Goal: Task Accomplishment & Management: Complete application form

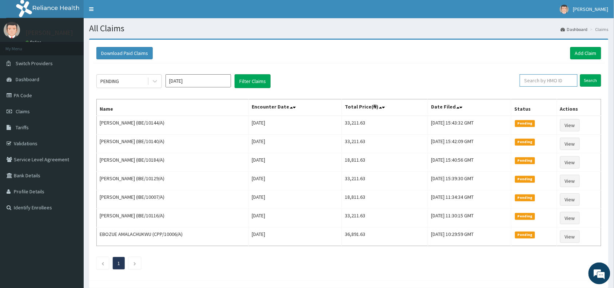
click at [540, 80] on input "text" at bounding box center [549, 80] width 58 height 12
paste input "JEC/10001/A"
type input "JEC/10001/A"
click at [583, 81] on input "Search" at bounding box center [591, 80] width 21 height 12
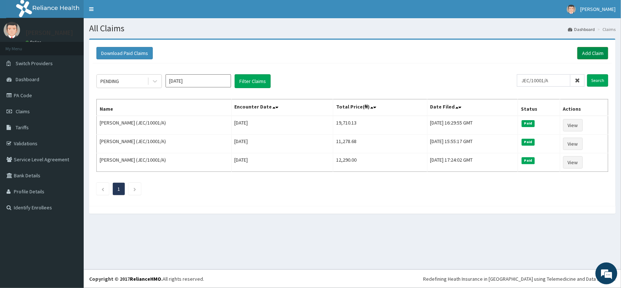
drag, startPoint x: 593, startPoint y: 53, endPoint x: 561, endPoint y: 44, distance: 32.9
click at [592, 53] on link "Add Claim" at bounding box center [593, 53] width 31 height 12
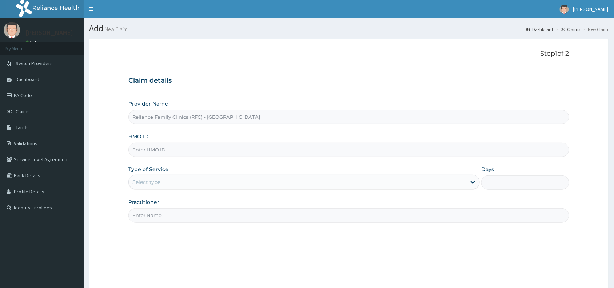
click at [242, 148] on input "HMO ID" at bounding box center [348, 150] width 441 height 14
paste input "JEC/10001/A"
type input "JEC/10001/A"
click at [213, 186] on div "Select type" at bounding box center [298, 182] width 338 height 12
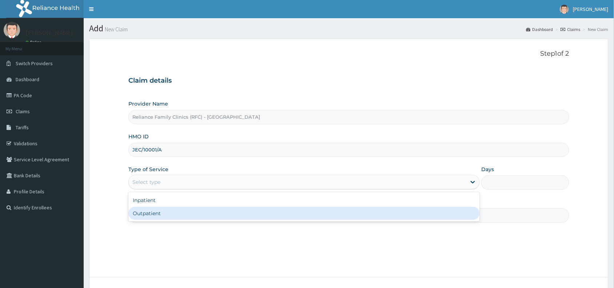
click at [206, 211] on div "Outpatient" at bounding box center [304, 213] width 352 height 13
type input "1"
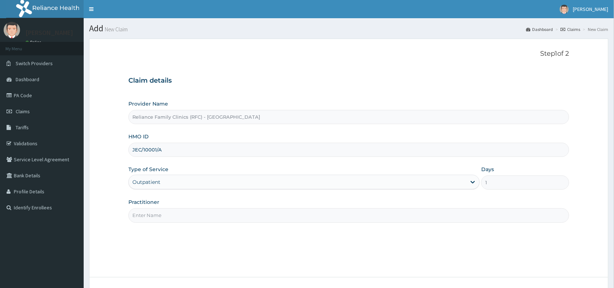
click at [206, 211] on input "Practitioner" at bounding box center [348, 215] width 441 height 14
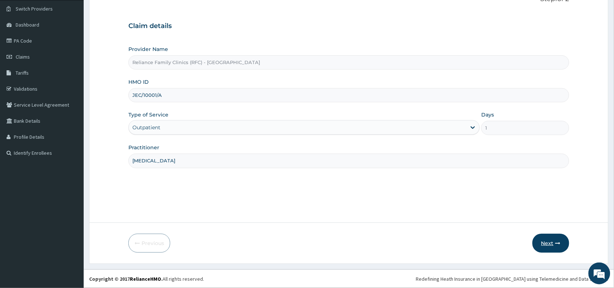
type input "[MEDICAL_DATA]"
click at [552, 245] on button "Next" at bounding box center [551, 243] width 37 height 19
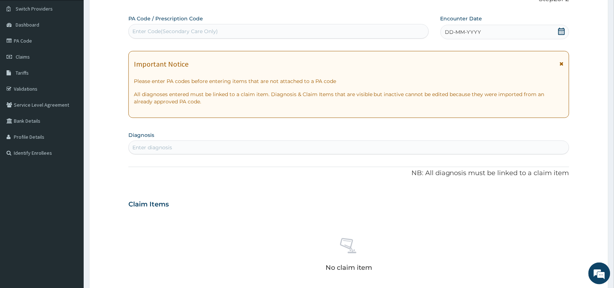
click at [250, 35] on div "Enter Code(Secondary Care Only)" at bounding box center [279, 31] width 300 height 12
paste input "PA/69F770"
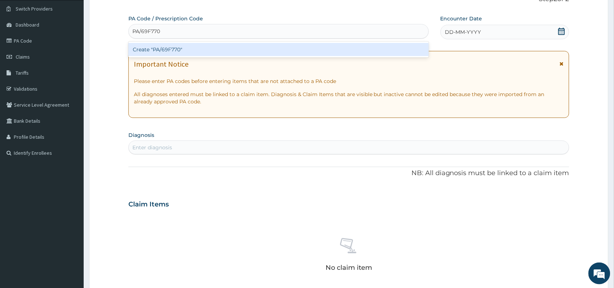
type input "PA/69F770"
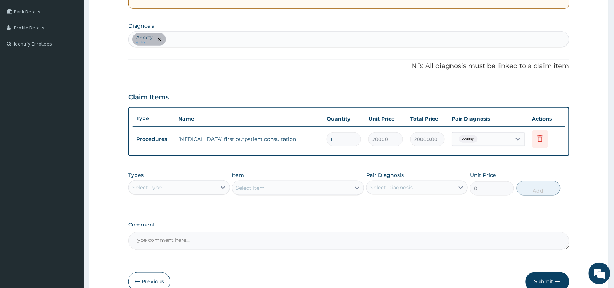
scroll to position [202, 0]
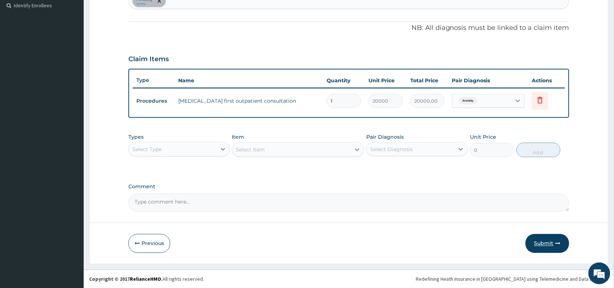
click at [548, 237] on button "Submit" at bounding box center [548, 243] width 44 height 19
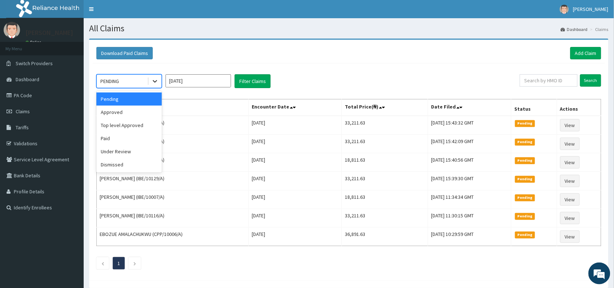
click at [157, 81] on icon at bounding box center [154, 81] width 7 height 7
click at [139, 110] on div "Approved" at bounding box center [129, 112] width 66 height 13
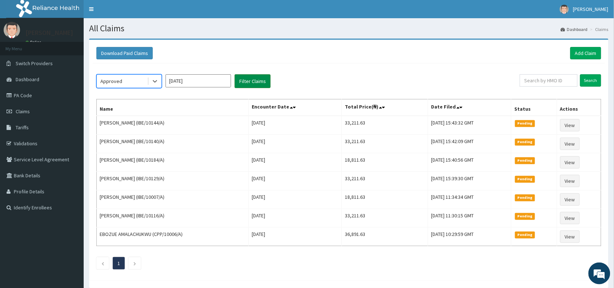
click at [250, 81] on button "Filter Claims" at bounding box center [253, 81] width 36 height 14
